Goal: Task Accomplishment & Management: Manage account settings

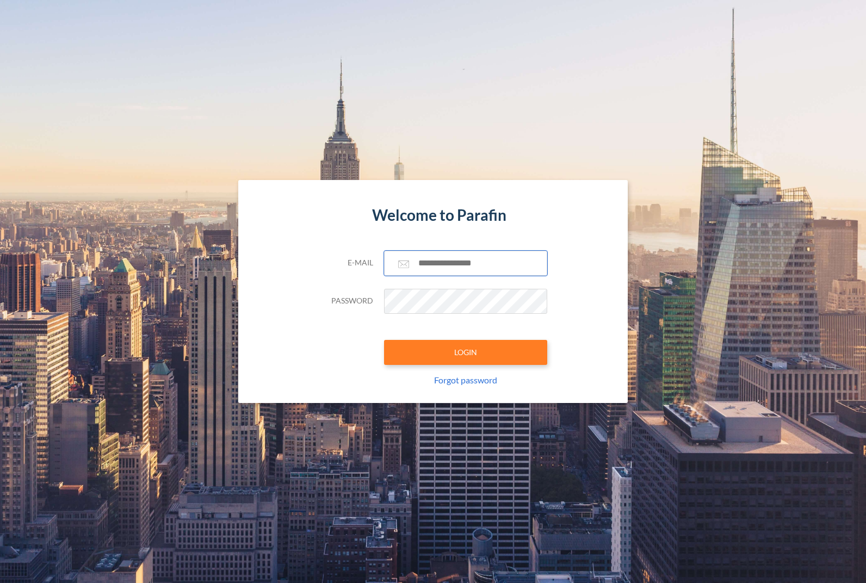
click at [446, 261] on input "text" at bounding box center [465, 263] width 163 height 25
click at [461, 256] on input "text" at bounding box center [465, 263] width 163 height 25
click at [444, 260] on input "text" at bounding box center [465, 263] width 163 height 25
click at [0, 582] on com-1password-button at bounding box center [0, 583] width 0 height 0
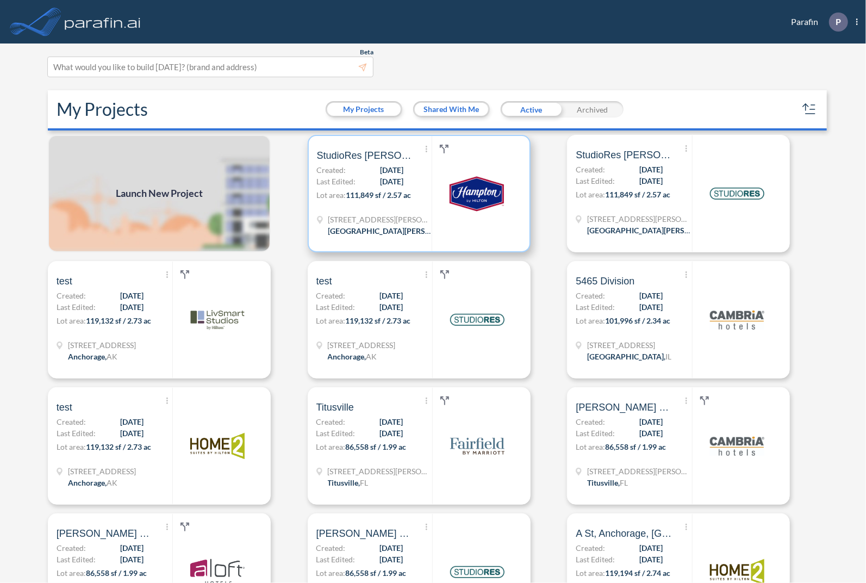
click at [383, 204] on p "Lot area: 111,849 sf / 2.57 ac" at bounding box center [374, 197] width 115 height 16
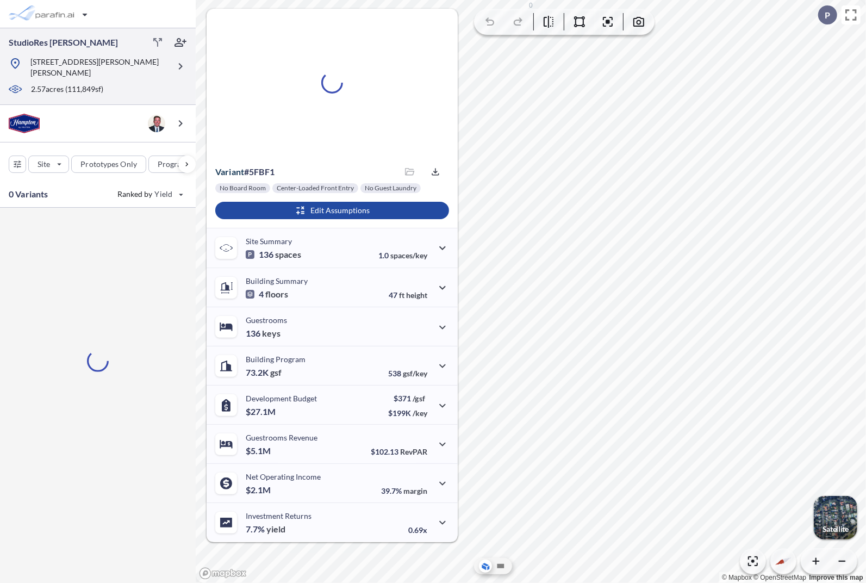
click at [165, 61] on div "[STREET_ADDRESS][PERSON_NAME][PERSON_NAME]" at bounding box center [89, 68] width 161 height 22
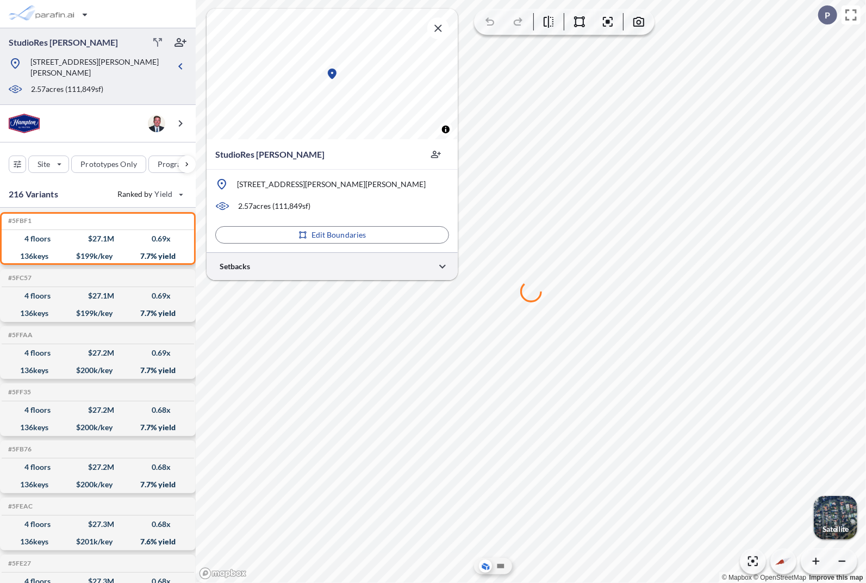
click at [364, 265] on div at bounding box center [332, 266] width 251 height 28
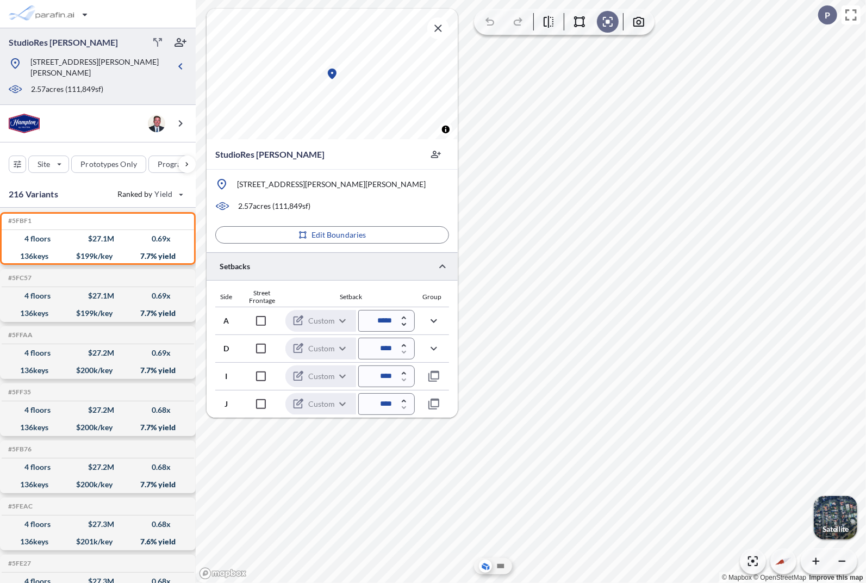
click at [387, 259] on div at bounding box center [332, 266] width 251 height 28
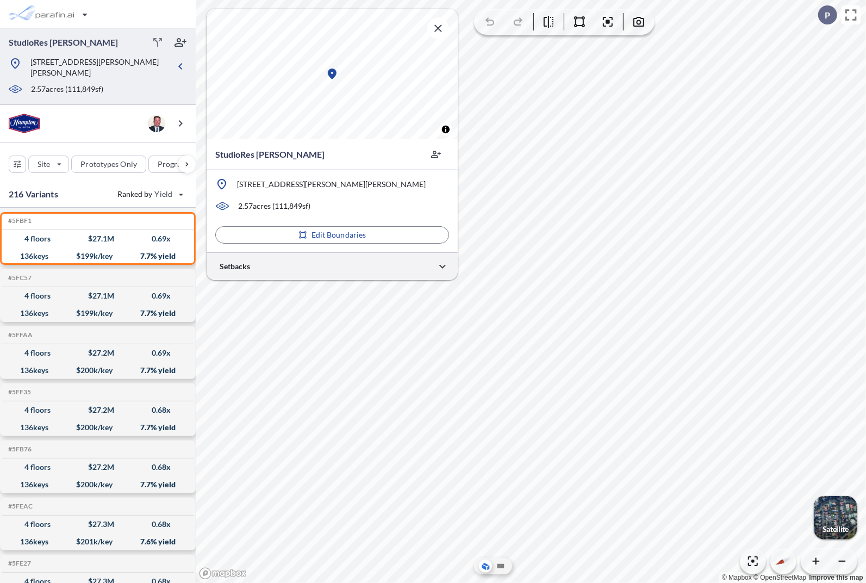
click at [387, 259] on div at bounding box center [332, 266] width 251 height 28
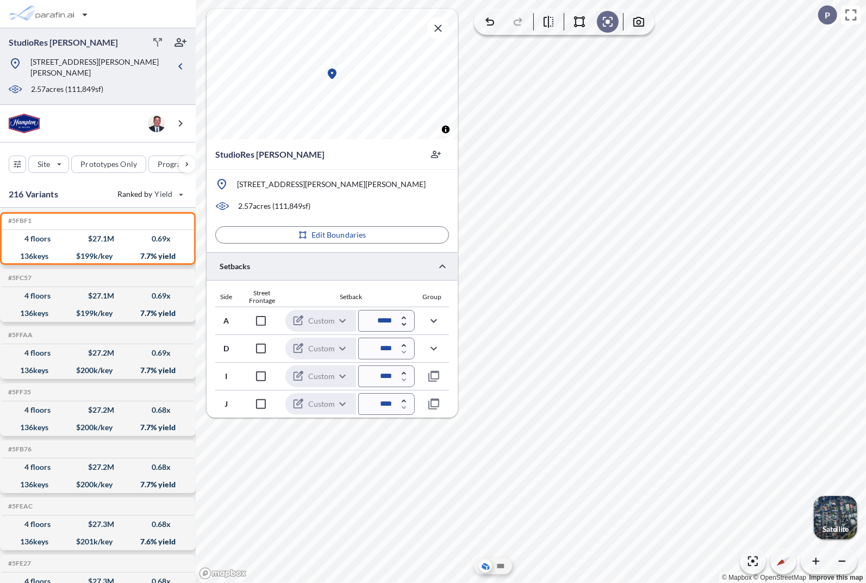
click at [403, 317] on icon "button" at bounding box center [403, 317] width 4 height 3
type input "*****"
click at [438, 349] on icon "button" at bounding box center [433, 348] width 13 height 13
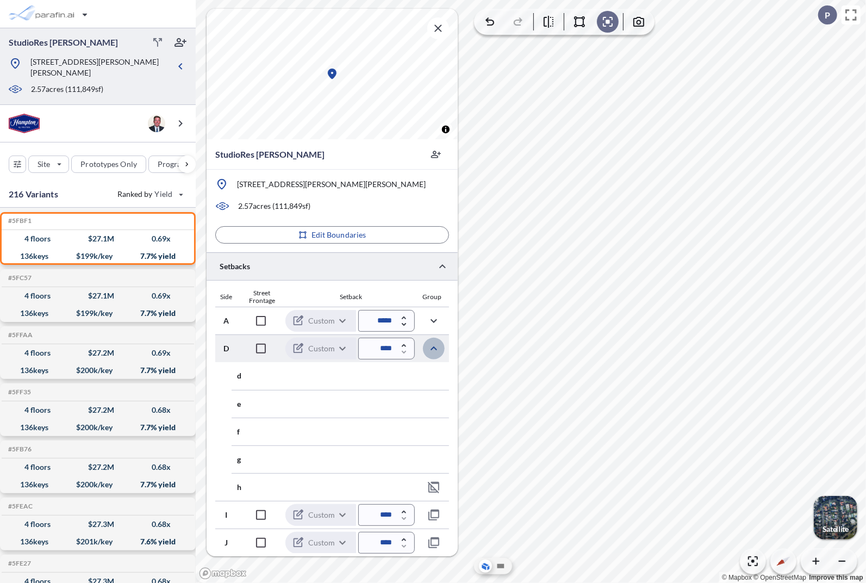
click at [438, 349] on icon "button" at bounding box center [433, 348] width 13 height 13
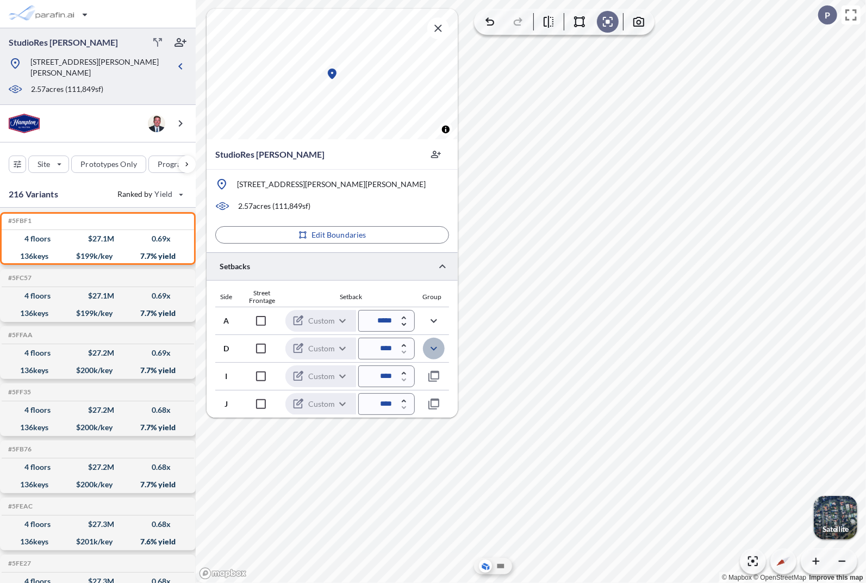
click at [438, 349] on icon "button" at bounding box center [433, 348] width 13 height 13
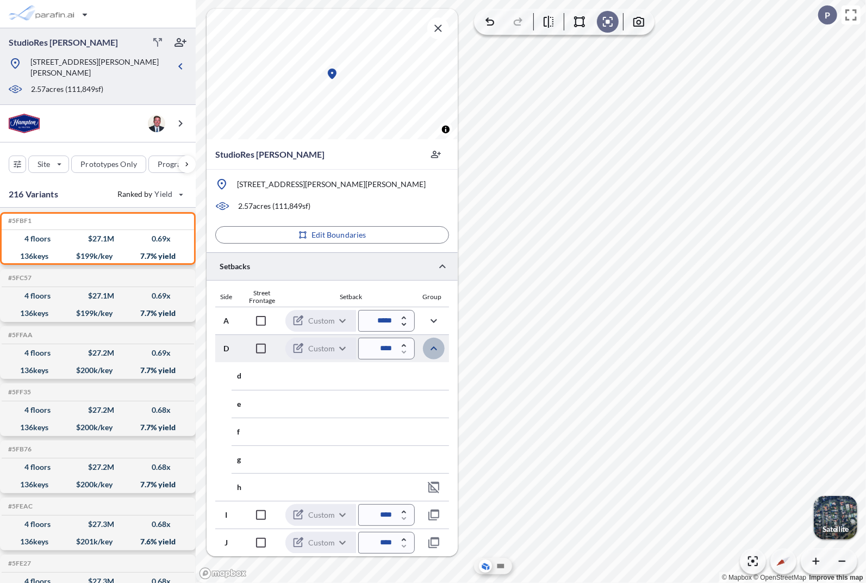
click at [438, 349] on icon "button" at bounding box center [433, 348] width 13 height 13
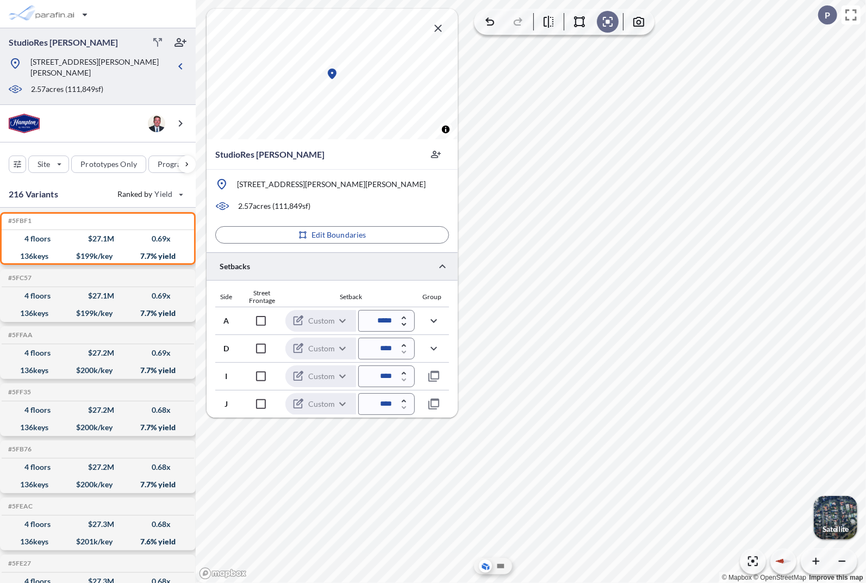
click at [435, 29] on icon "button" at bounding box center [438, 28] width 13 height 13
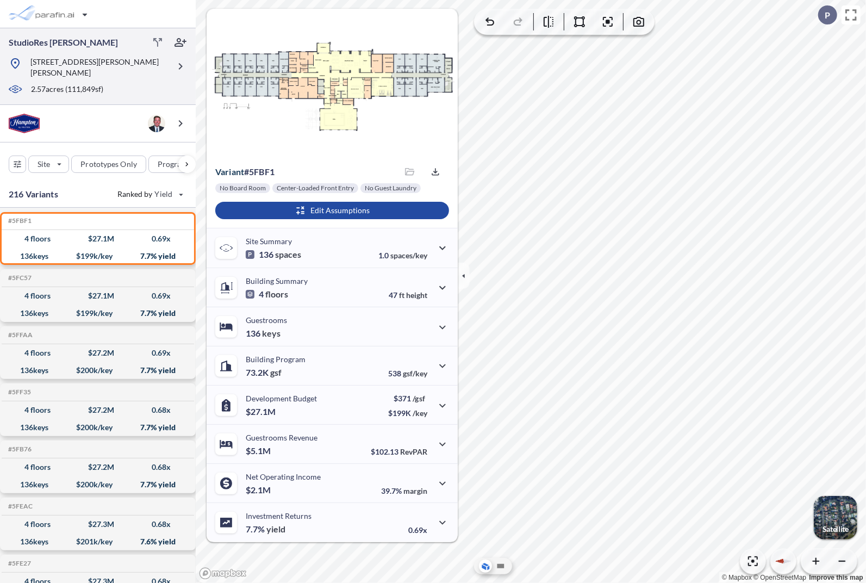
click at [145, 84] on div "2.57 acres ( 111,849 sf)" at bounding box center [88, 90] width 161 height 12
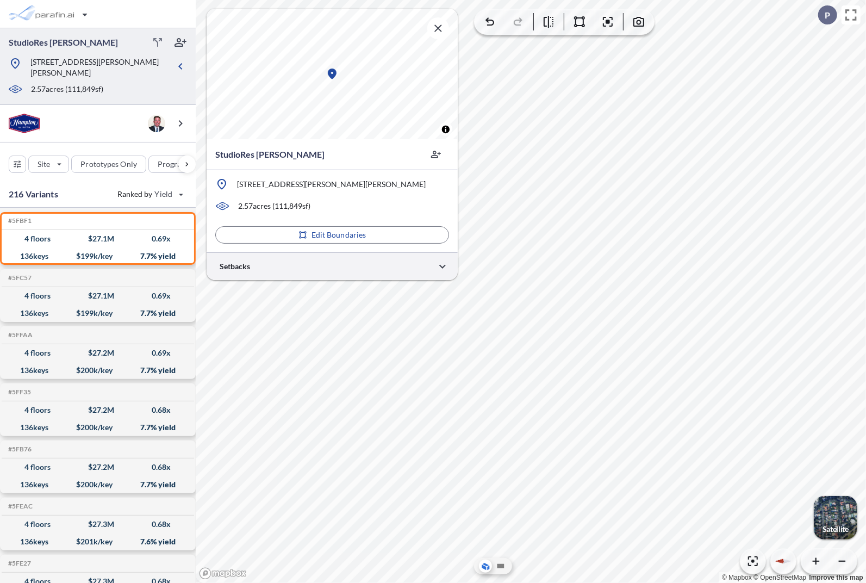
click at [319, 269] on div at bounding box center [332, 266] width 251 height 28
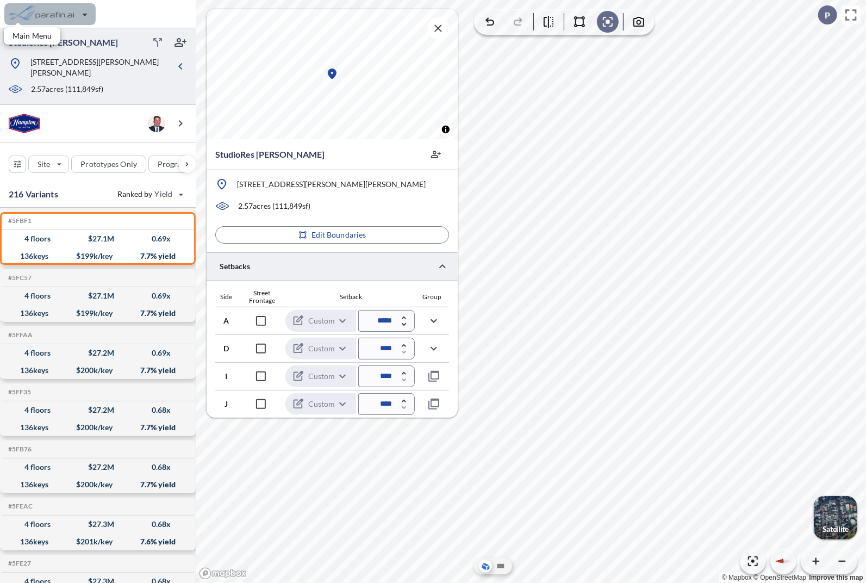
click at [35, 16] on div "button" at bounding box center [49, 14] width 91 height 22
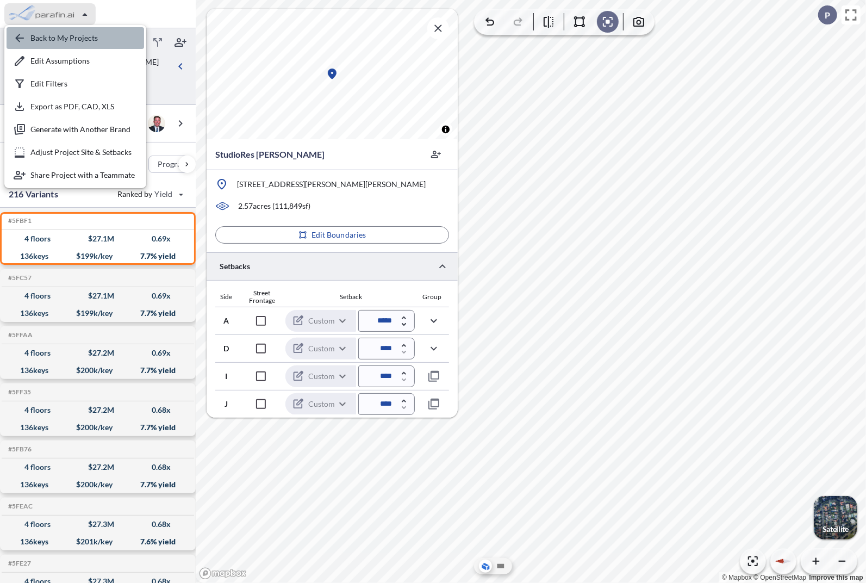
click at [45, 38] on div "button" at bounding box center [76, 38] width 138 height 22
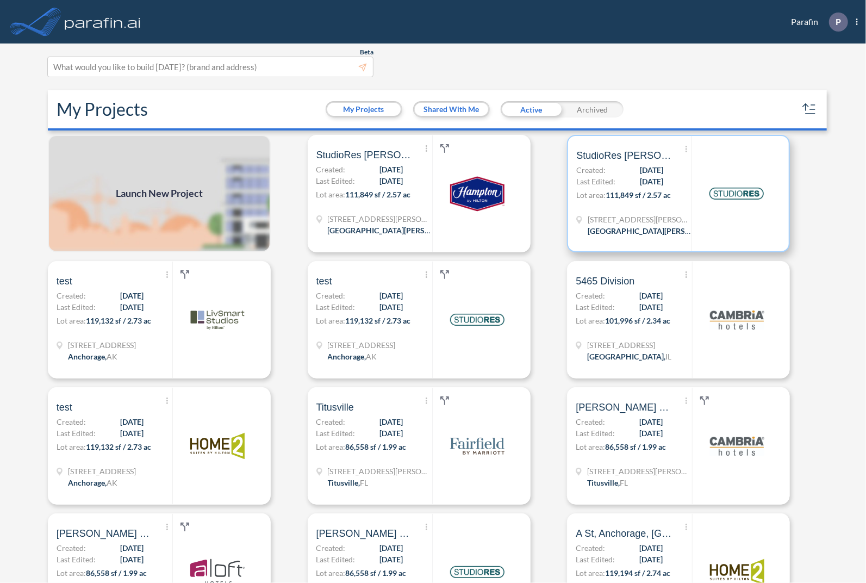
click at [658, 179] on div "Show More Created with sketchtool. Archive Reports Share a copy StudioRes [PERS…" at bounding box center [633, 193] width 115 height 115
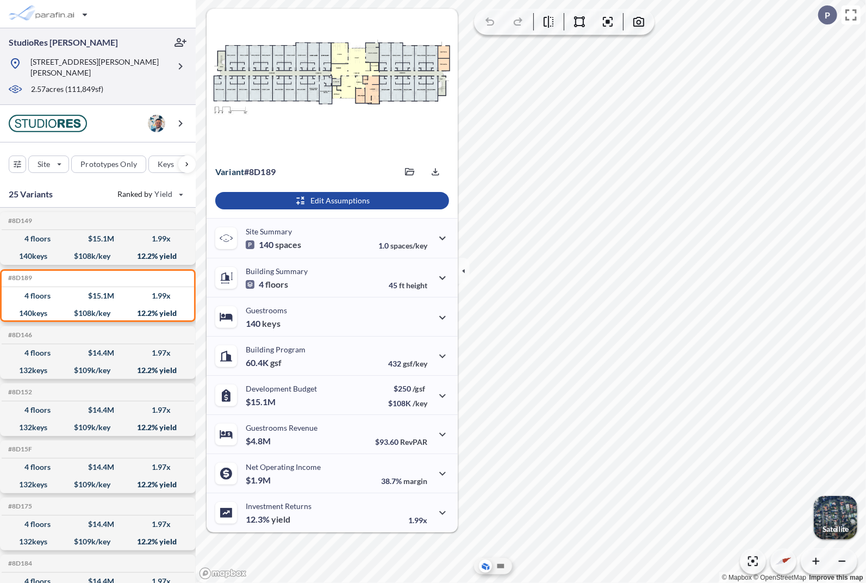
click at [133, 78] on div at bounding box center [89, 80] width 161 height 5
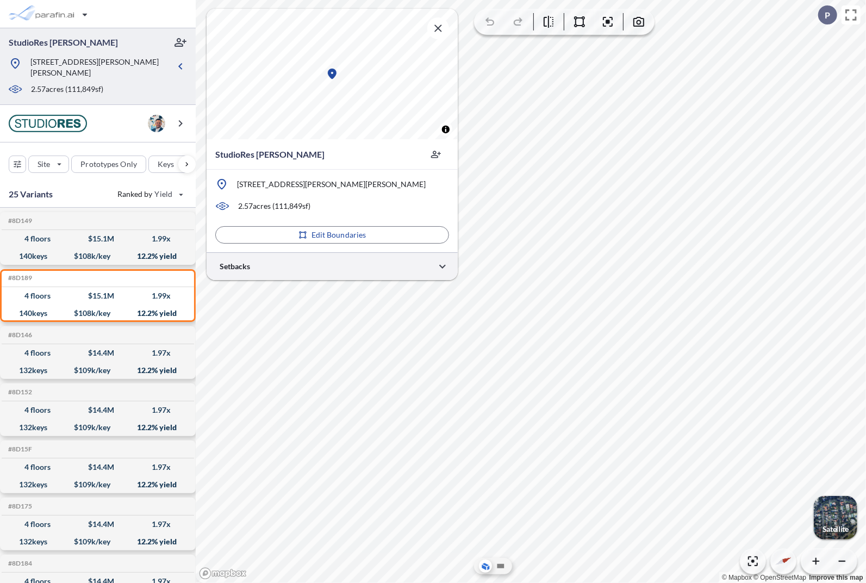
click at [334, 257] on div at bounding box center [332, 266] width 251 height 28
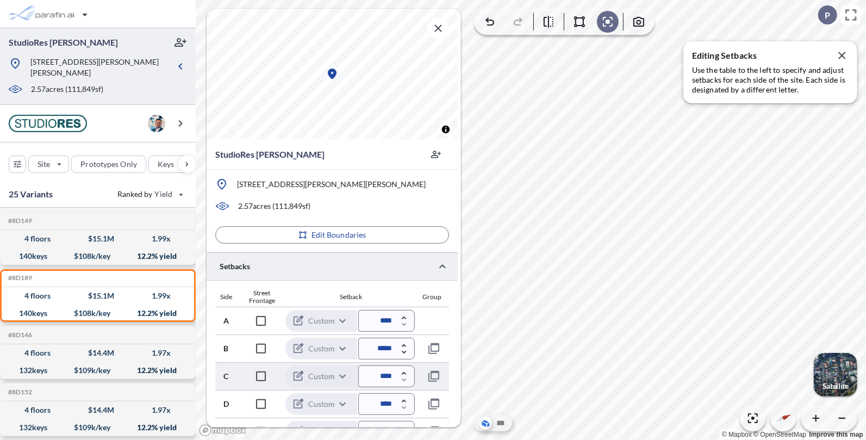
scroll to position [186, 0]
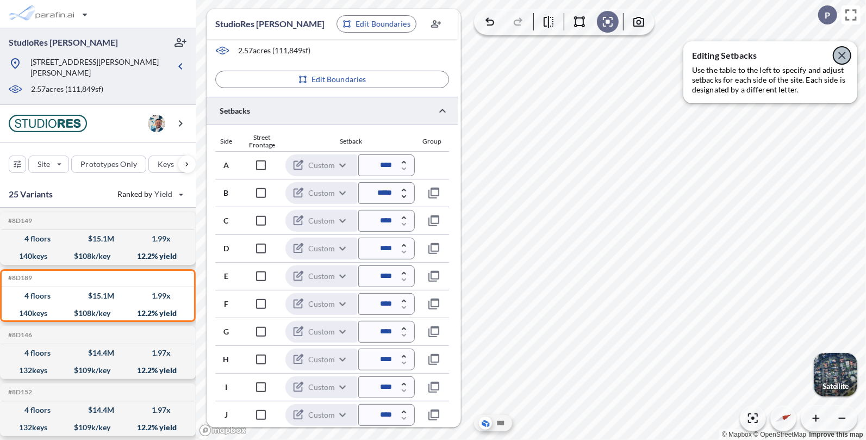
click at [847, 54] on icon "button" at bounding box center [842, 55] width 13 height 13
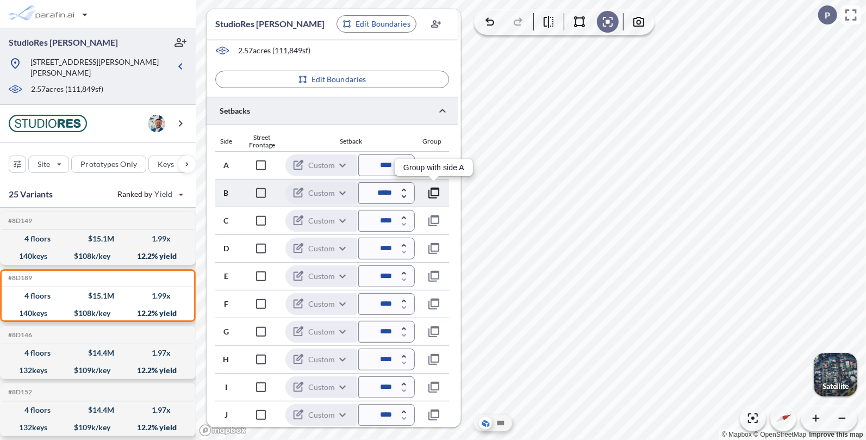
click at [435, 197] on icon "button" at bounding box center [433, 193] width 11 height 11
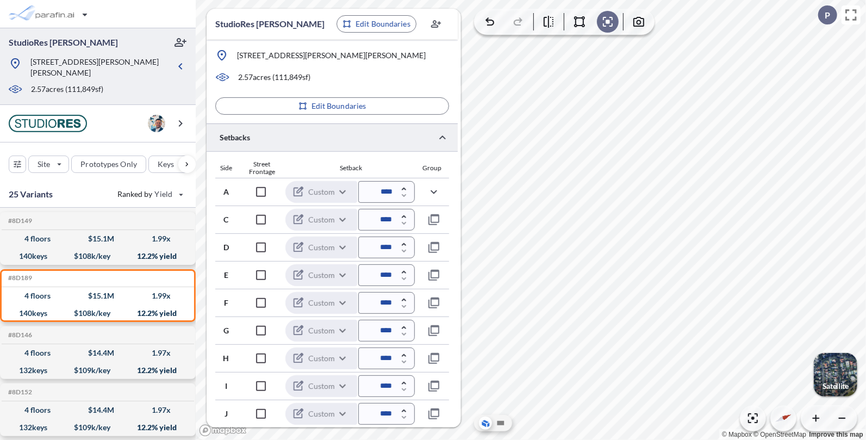
scroll to position [159, 0]
click at [437, 222] on icon "button" at bounding box center [433, 220] width 11 height 11
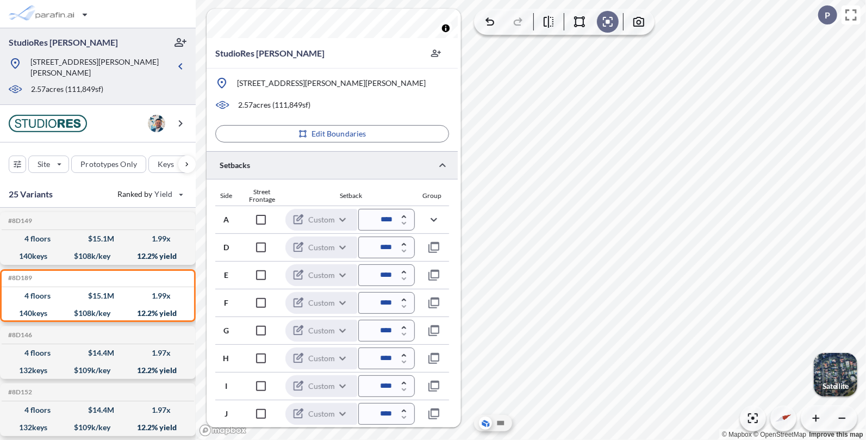
scroll to position [100, 0]
click at [435, 221] on icon "button" at bounding box center [433, 220] width 13 height 13
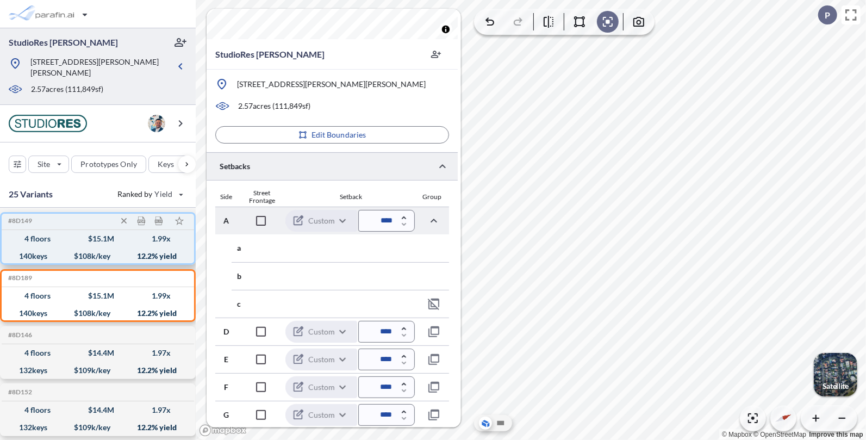
click at [116, 247] on div "140 keys $ 108 k/key 12.2 % yield" at bounding box center [98, 255] width 184 height 17
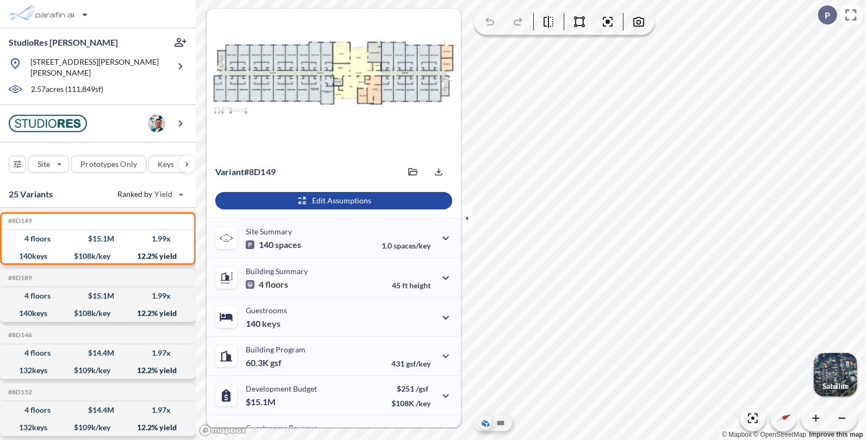
scroll to position [100, 0]
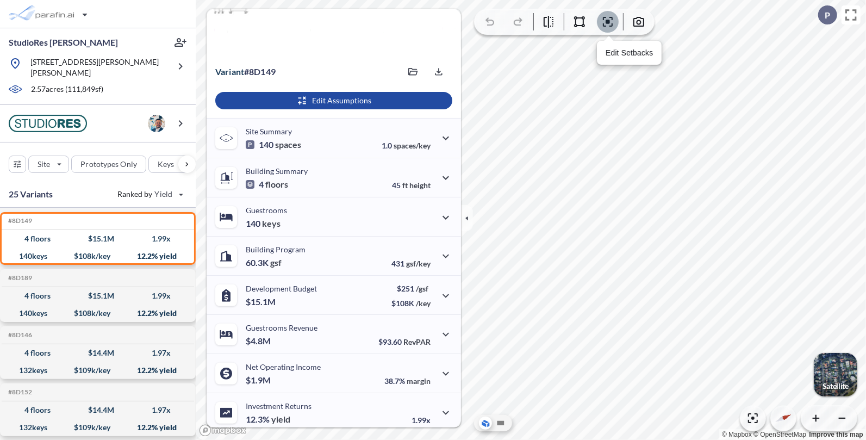
click at [611, 26] on icon "button" at bounding box center [608, 22] width 10 height 10
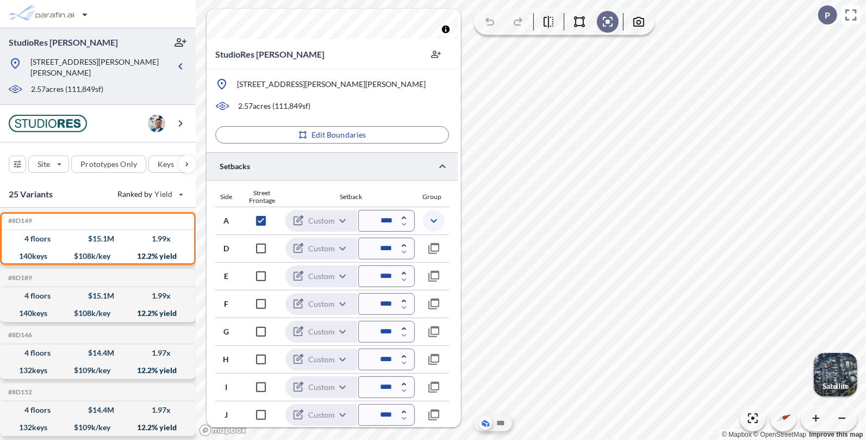
click at [435, 220] on icon "button" at bounding box center [434, 221] width 7 height 4
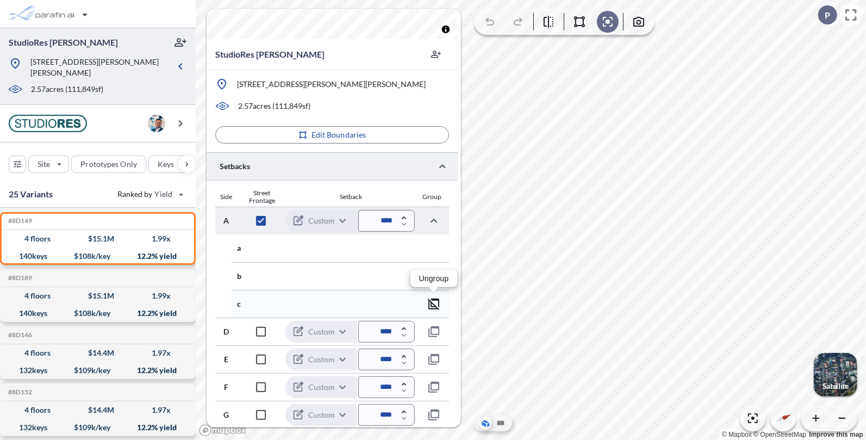
click at [435, 302] on icon "button" at bounding box center [433, 303] width 13 height 13
click at [428, 307] on icon "button" at bounding box center [433, 303] width 13 height 13
click at [437, 219] on icon "button" at bounding box center [433, 220] width 13 height 13
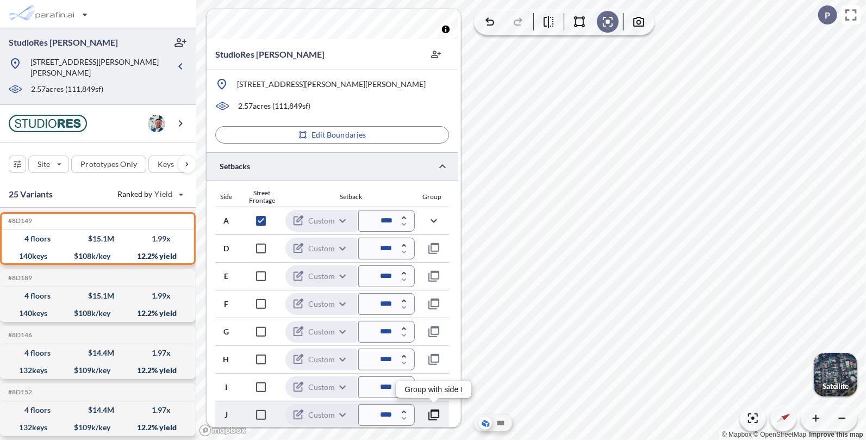
click at [436, 415] on icon "button" at bounding box center [433, 414] width 13 height 13
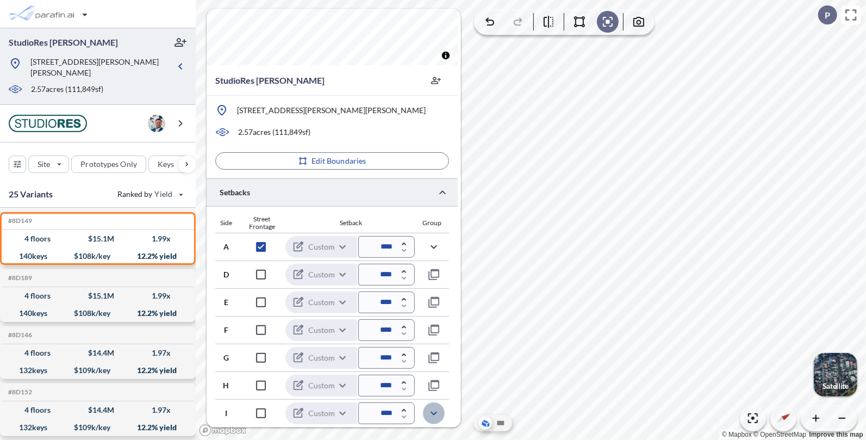
click at [438, 417] on icon "button" at bounding box center [433, 413] width 13 height 13
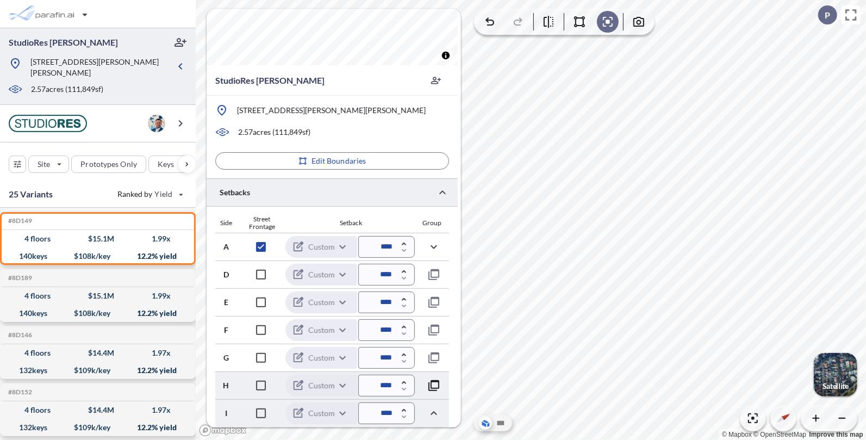
scroll to position [128, 0]
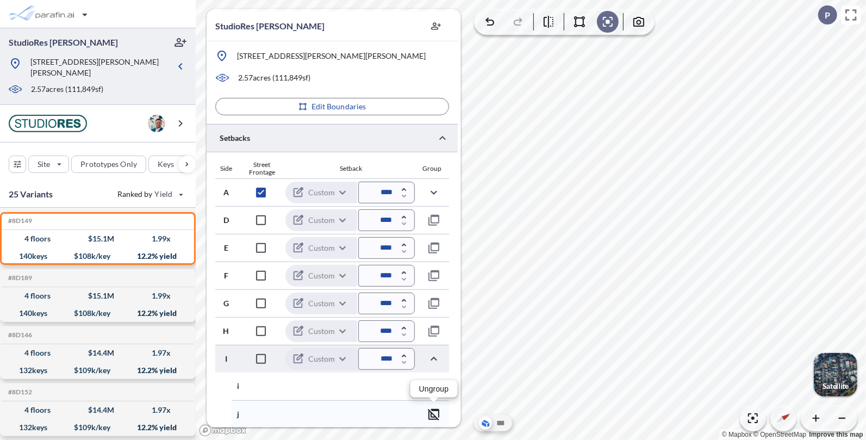
click at [437, 417] on icon "button" at bounding box center [433, 414] width 13 height 13
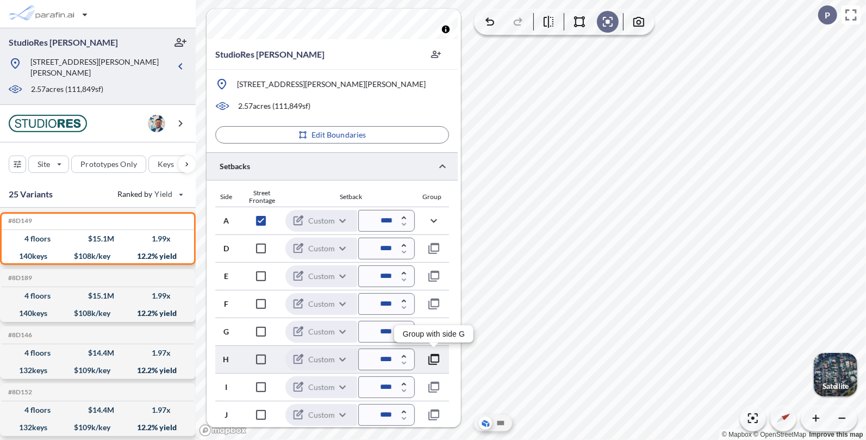
click at [437, 357] on icon "button" at bounding box center [433, 359] width 13 height 13
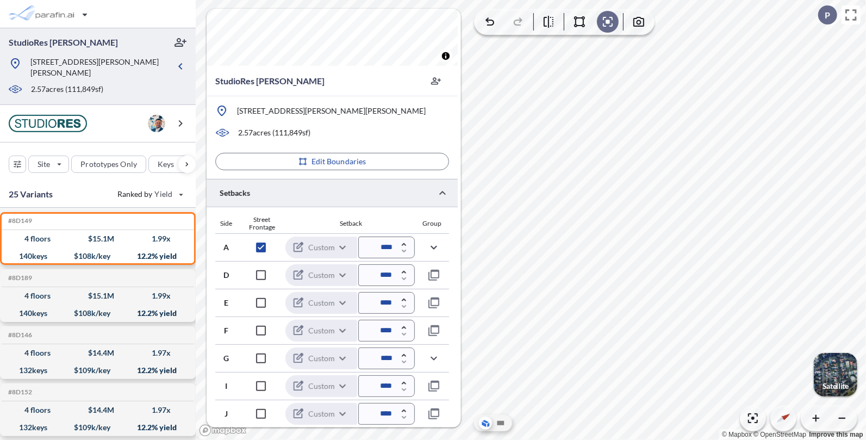
scroll to position [73, 0]
click at [433, 358] on icon "button" at bounding box center [434, 359] width 7 height 4
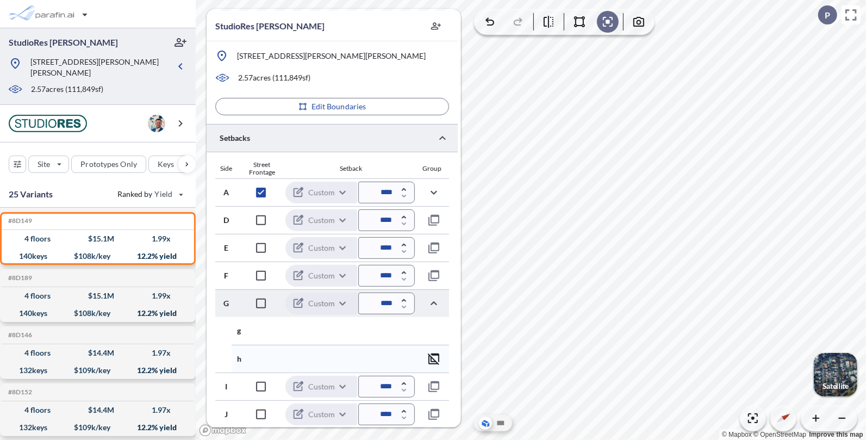
click at [435, 363] on icon "button" at bounding box center [433, 358] width 11 height 11
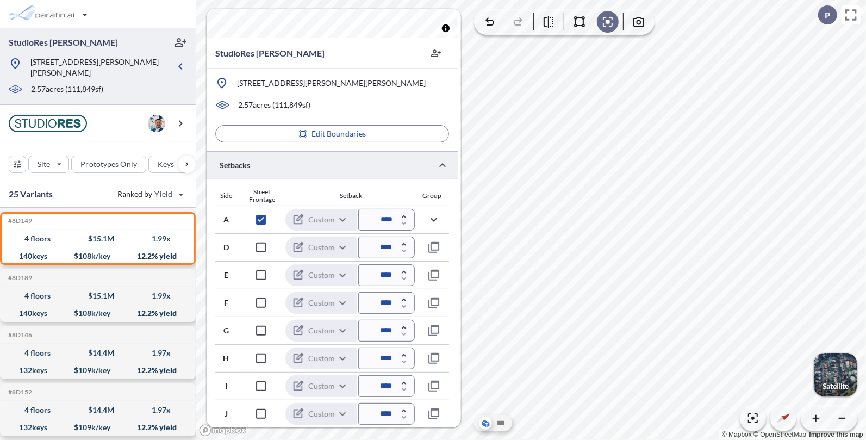
scroll to position [100, 0]
click at [432, 302] on icon "button" at bounding box center [433, 303] width 11 height 11
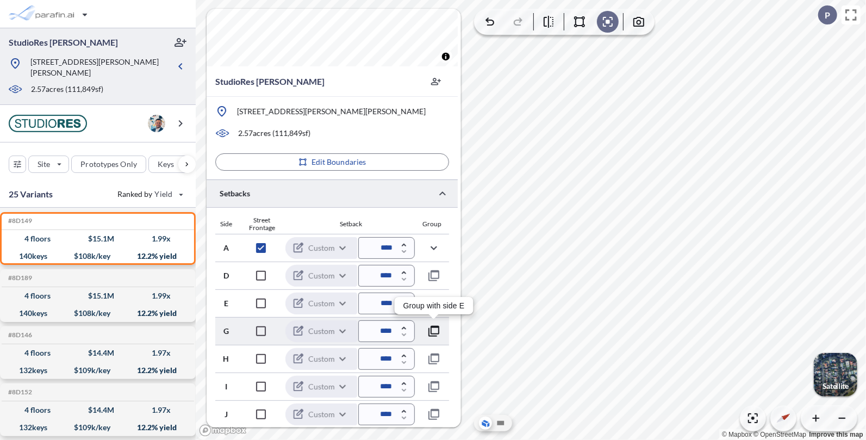
click at [433, 330] on icon "button" at bounding box center [433, 331] width 13 height 13
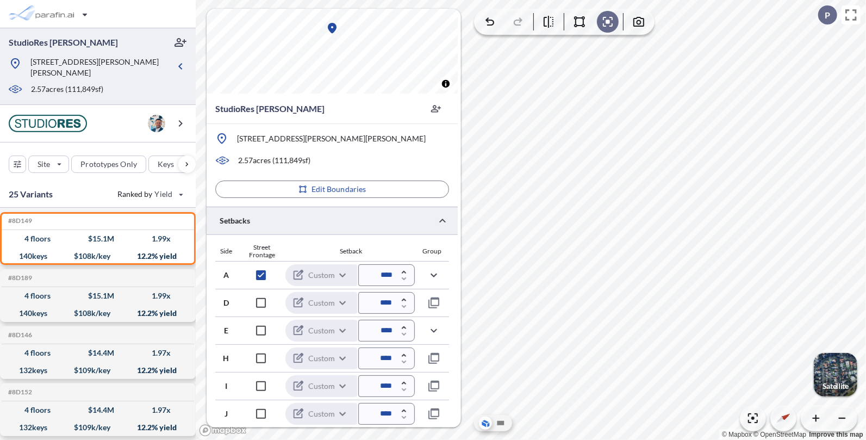
scroll to position [45, 0]
click at [433, 358] on icon "button" at bounding box center [433, 359] width 13 height 13
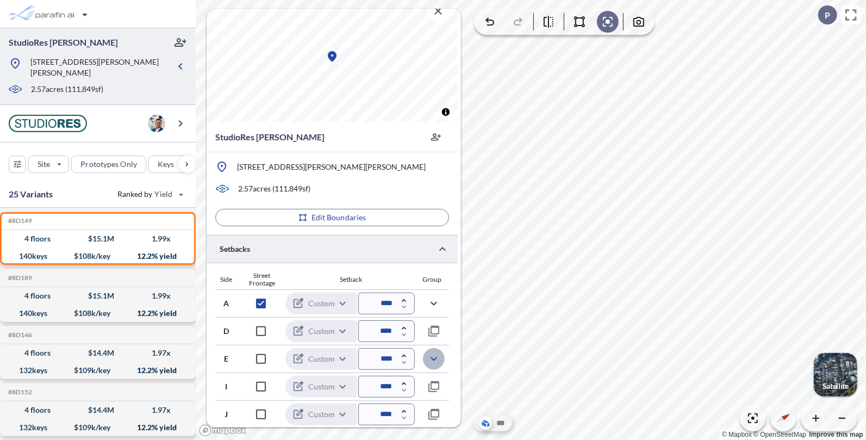
click at [435, 358] on icon "button" at bounding box center [434, 359] width 7 height 4
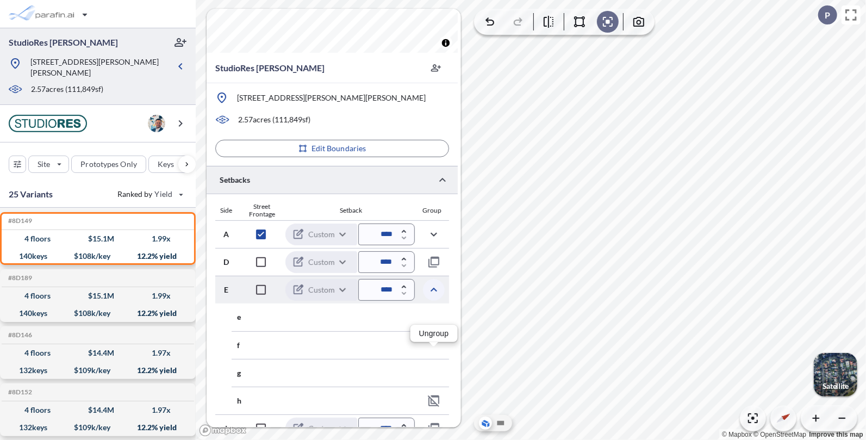
scroll to position [128, 0]
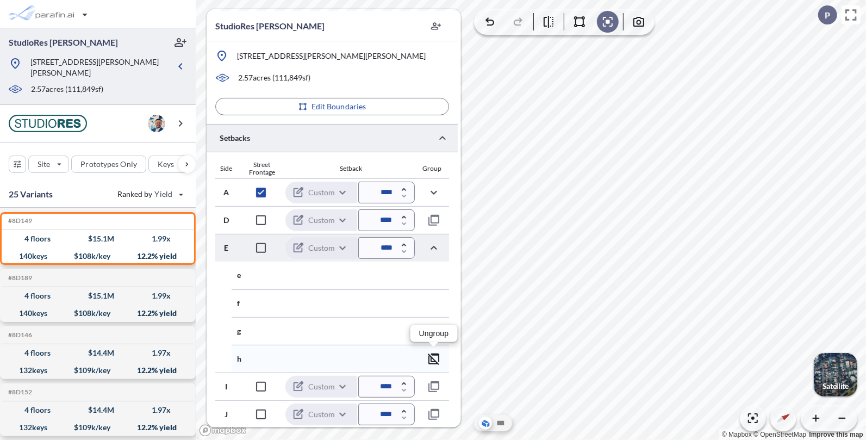
click at [434, 353] on icon "button" at bounding box center [433, 358] width 11 height 11
click at [430, 327] on icon "button" at bounding box center [433, 331] width 13 height 13
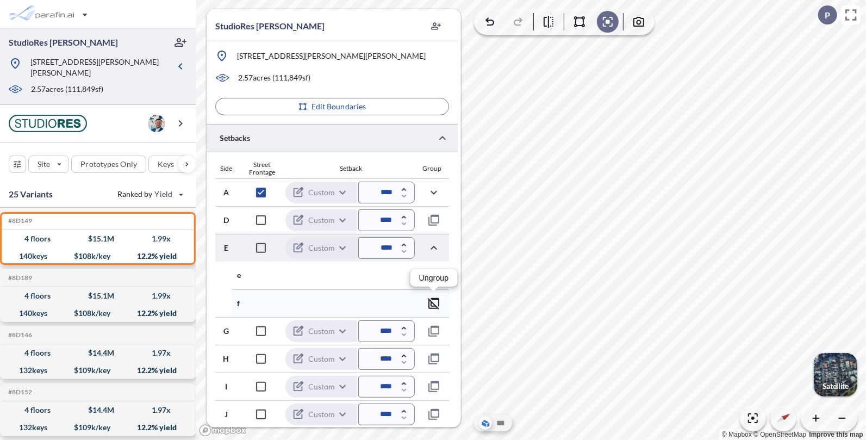
click at [427, 300] on icon "button" at bounding box center [433, 303] width 13 height 13
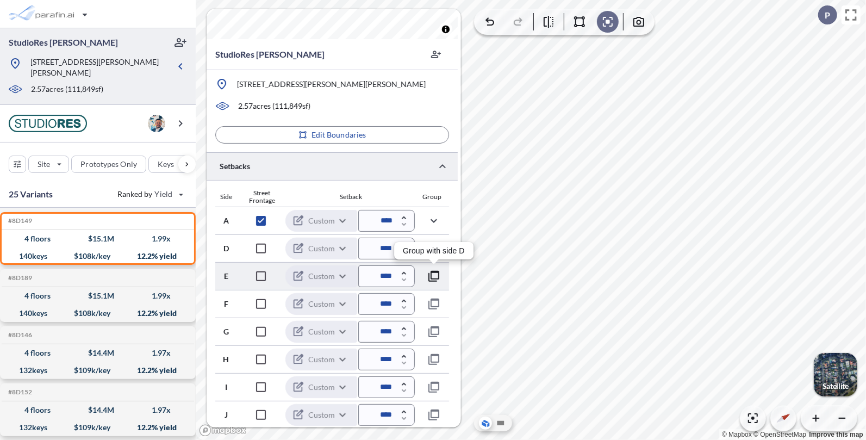
click at [430, 270] on icon "button" at bounding box center [433, 276] width 13 height 13
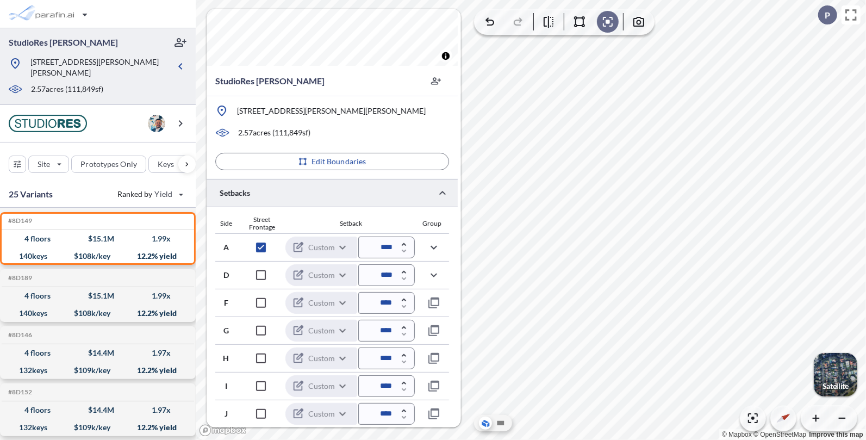
scroll to position [73, 0]
click at [434, 301] on icon "button" at bounding box center [433, 303] width 13 height 13
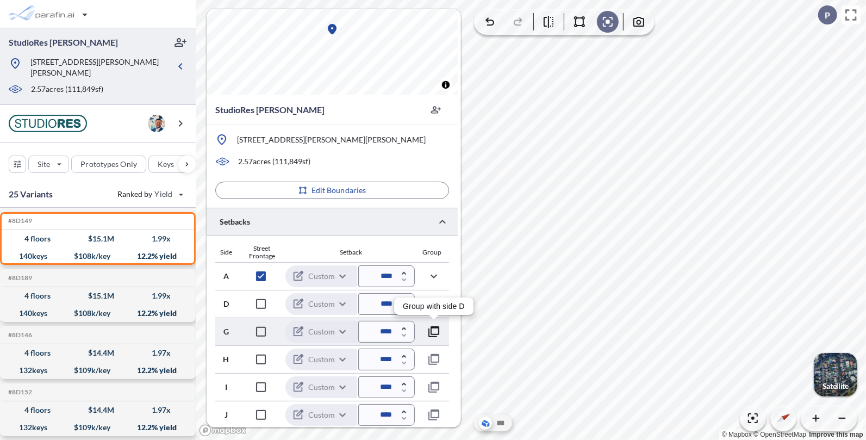
click at [432, 333] on icon "button" at bounding box center [433, 331] width 13 height 13
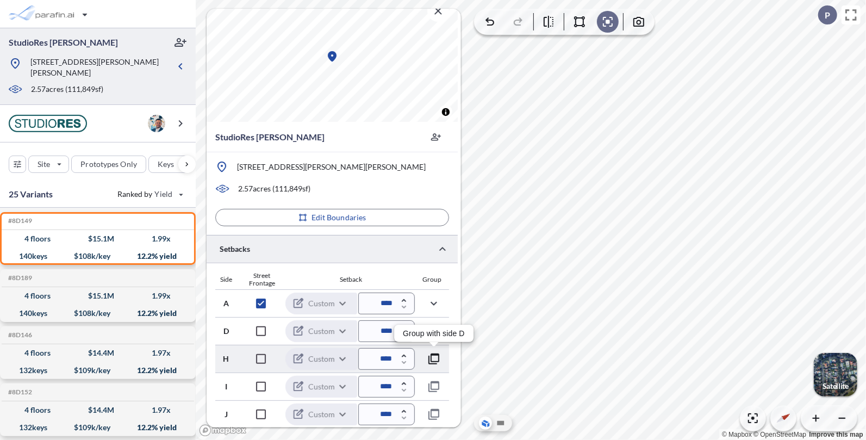
click at [437, 362] on icon "button" at bounding box center [433, 358] width 13 height 13
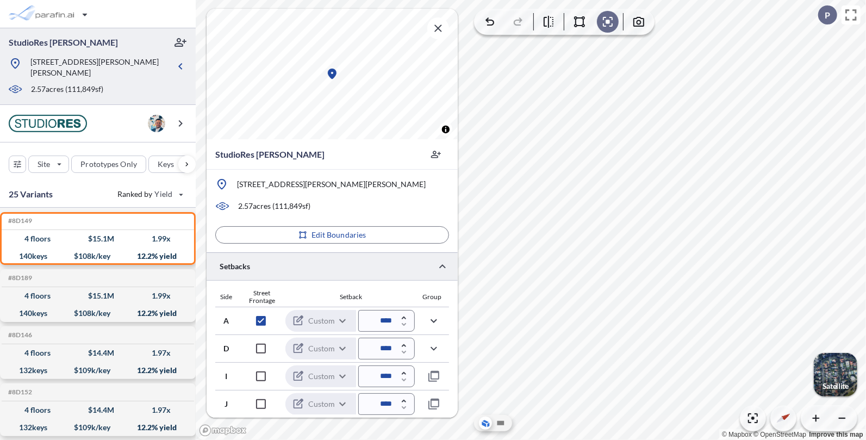
scroll to position [0, 0]
click at [405, 316] on icon "button" at bounding box center [404, 317] width 4 height 3
type input "*****"
